Goal: Find specific page/section: Find specific page/section

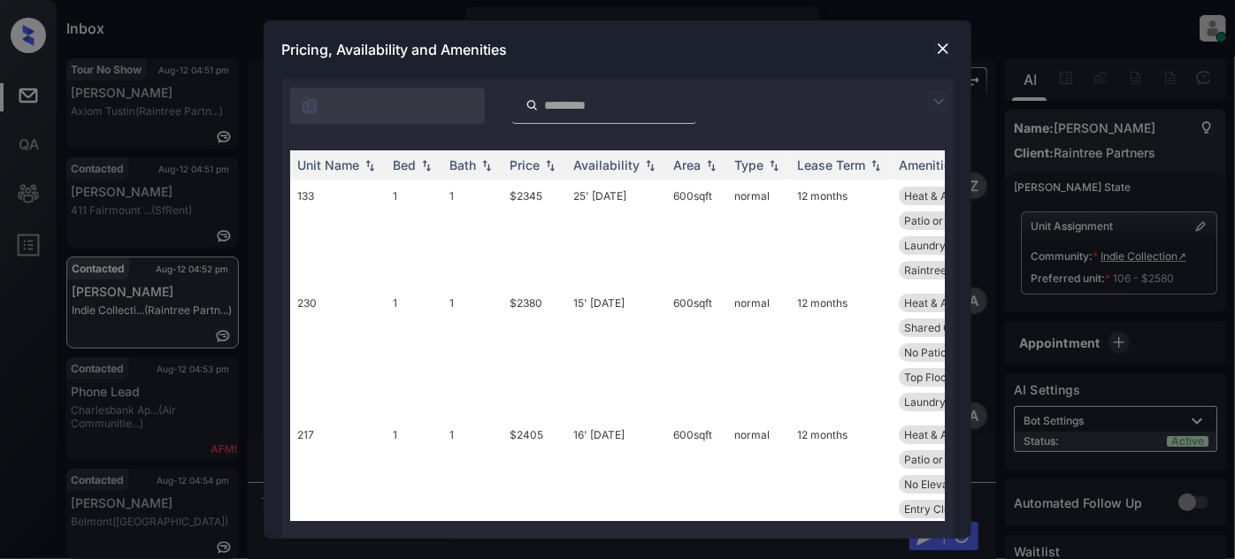
scroll to position [795, 0]
click at [943, 107] on img at bounding box center [938, 101] width 21 height 21
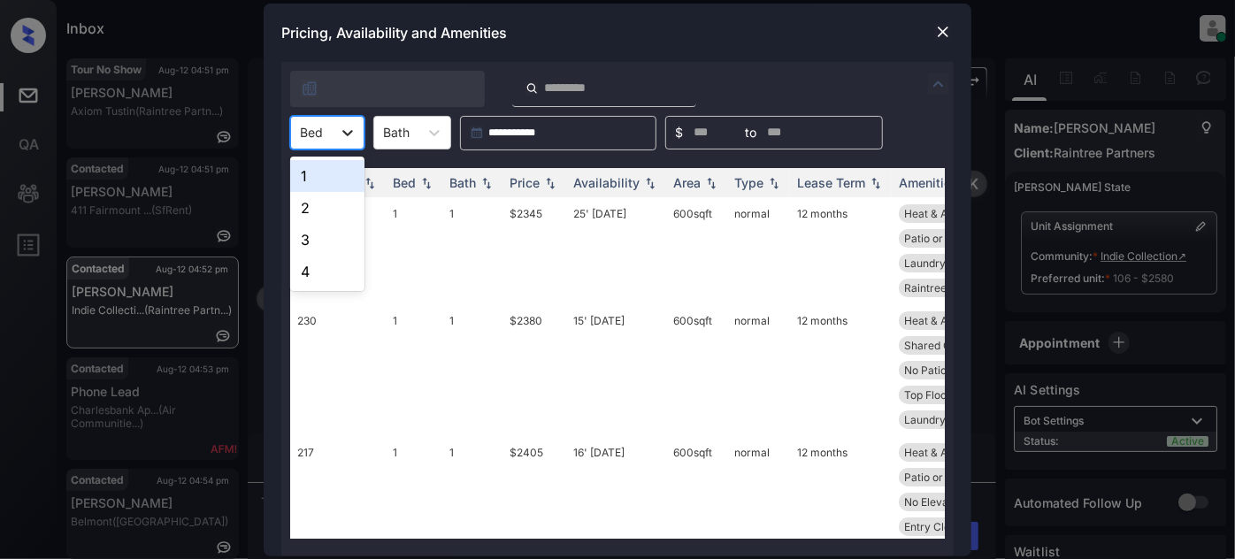
click at [333, 134] on div at bounding box center [348, 133] width 32 height 32
click at [322, 211] on div "2" at bounding box center [327, 208] width 74 height 32
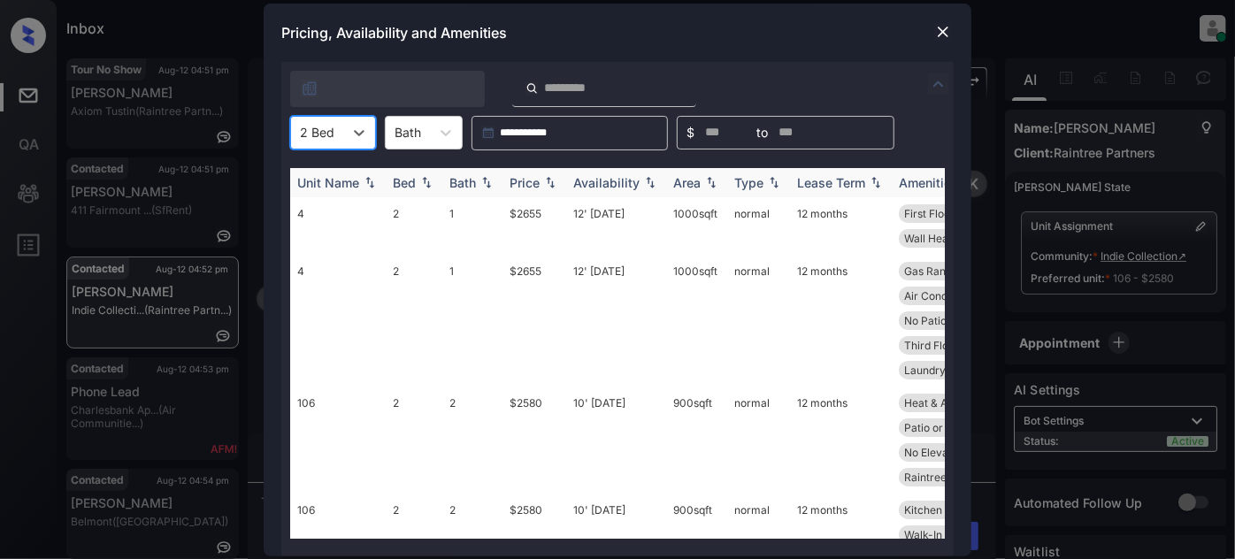
click at [533, 181] on div "Price" at bounding box center [525, 182] width 30 height 15
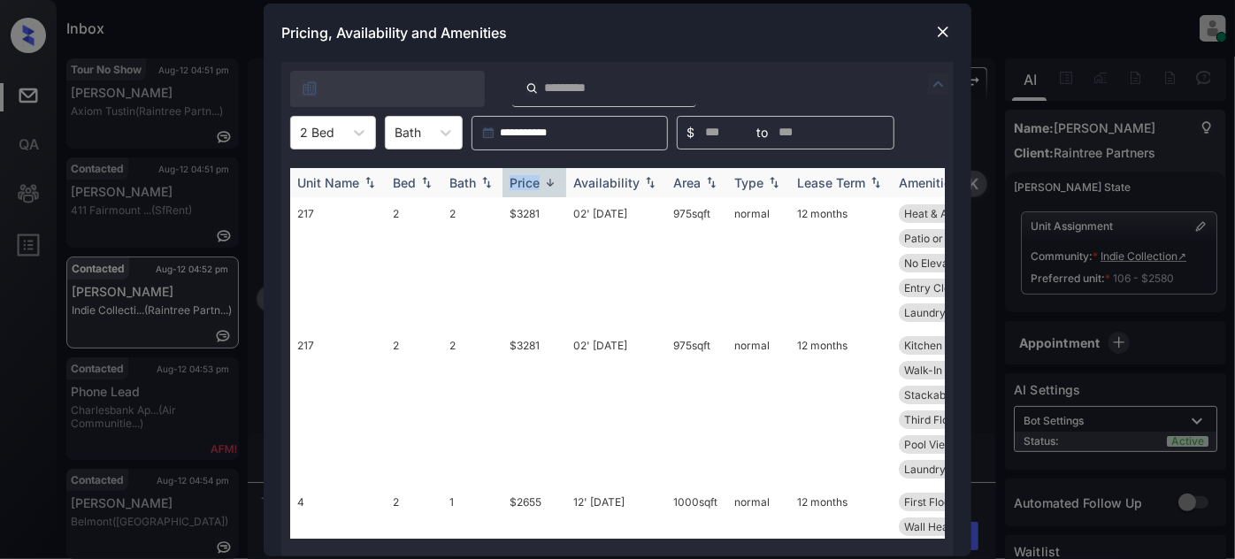
click at [533, 181] on div "Price" at bounding box center [525, 182] width 30 height 15
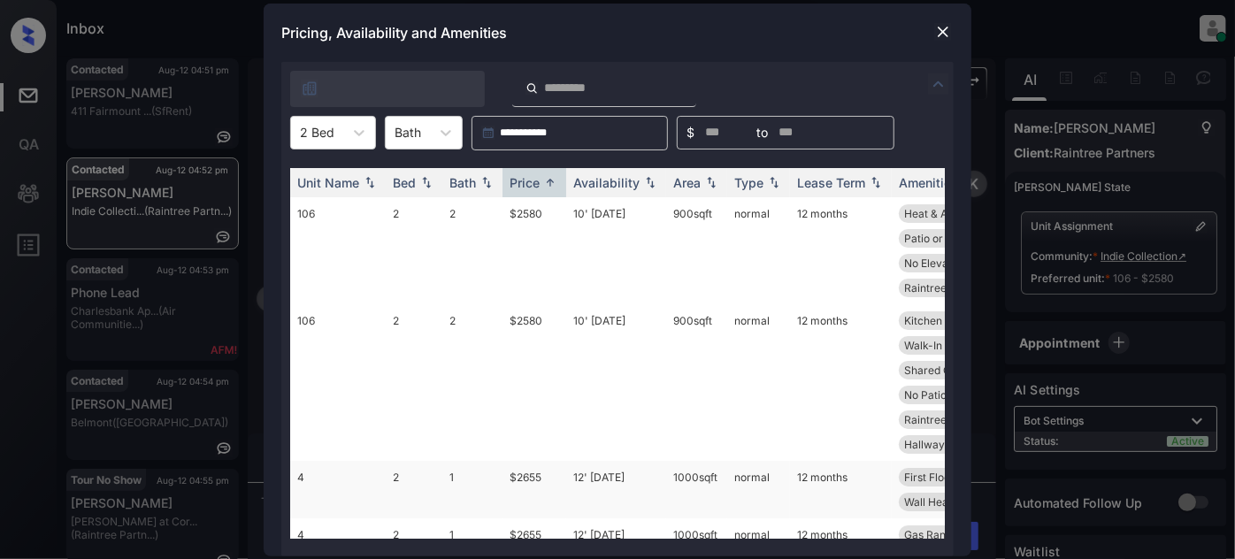
click at [628, 461] on td "12' [DATE]" at bounding box center [616, 490] width 100 height 58
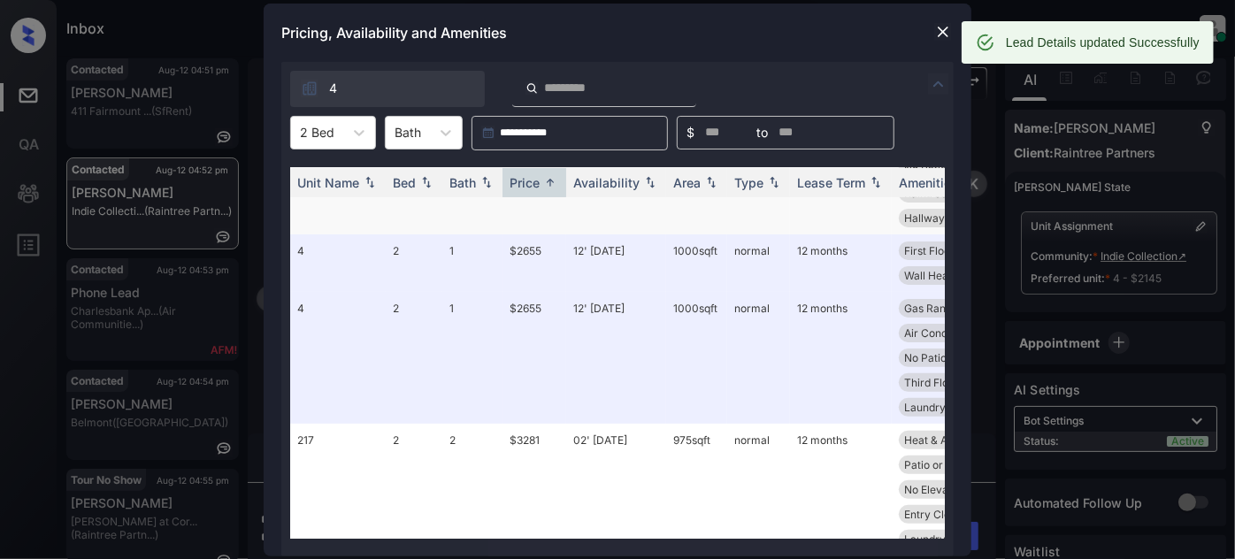
scroll to position [257, 0]
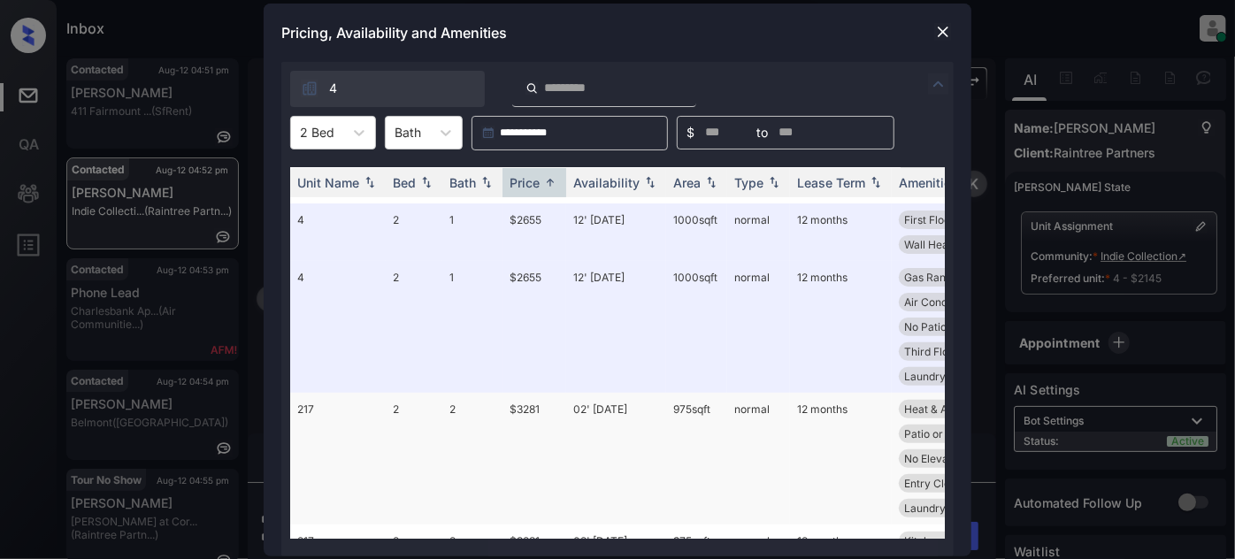
click at [606, 393] on td "02' [DATE]" at bounding box center [616, 459] width 100 height 132
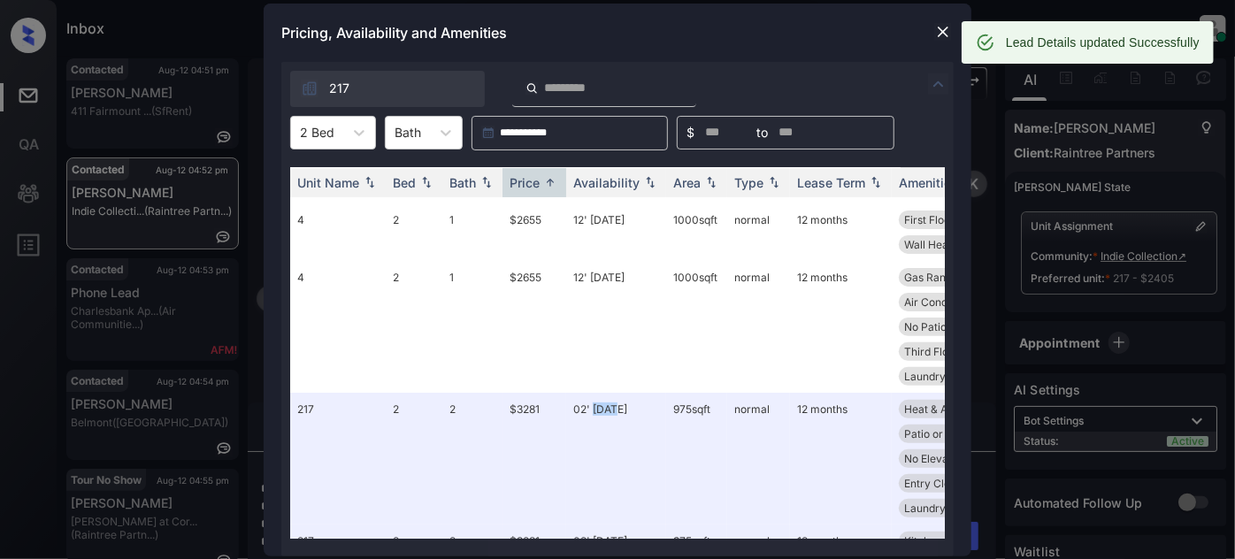
click at [944, 30] on img at bounding box center [943, 32] width 18 height 18
